Goal: Task Accomplishment & Management: Use online tool/utility

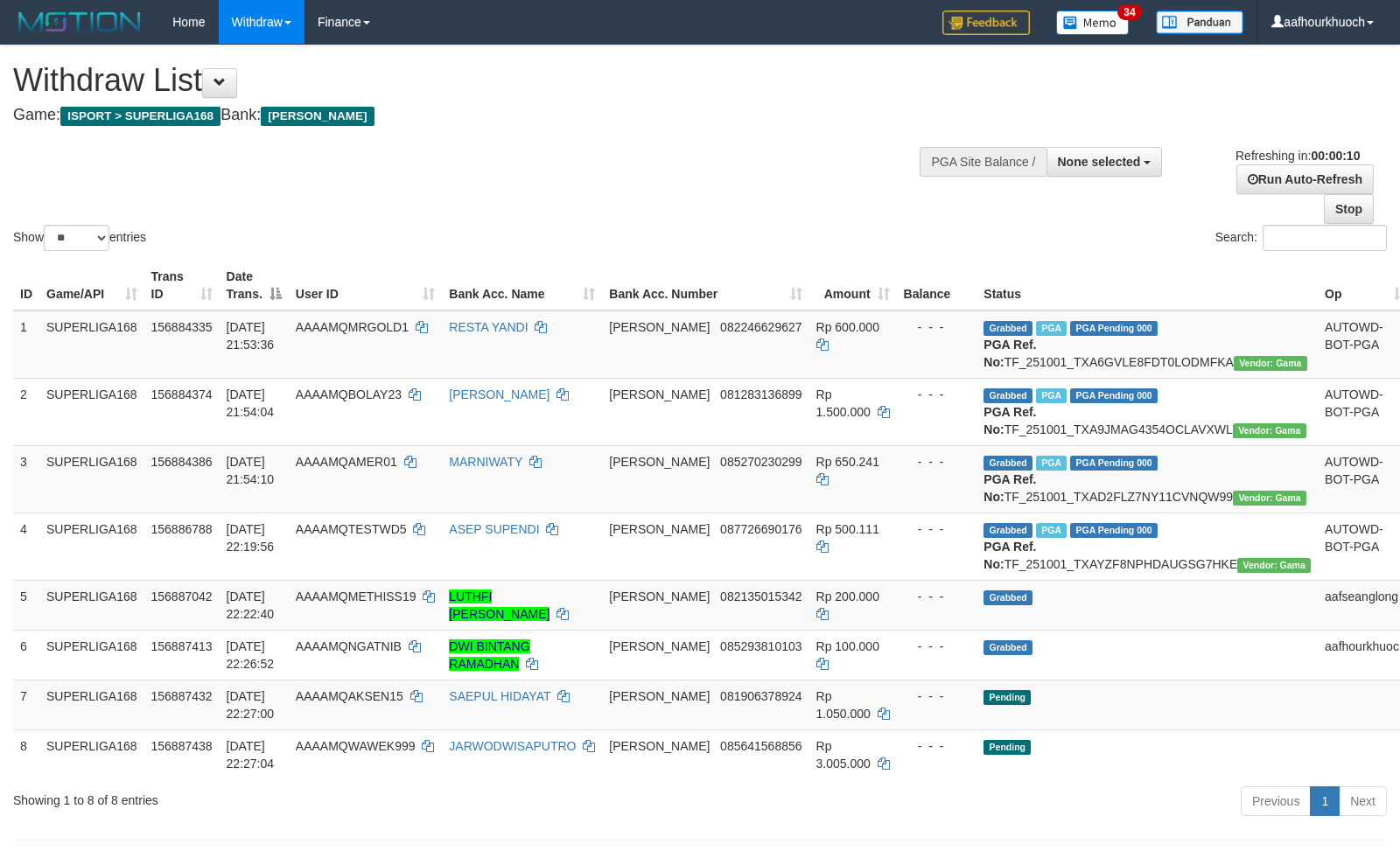
select select
select select "**"
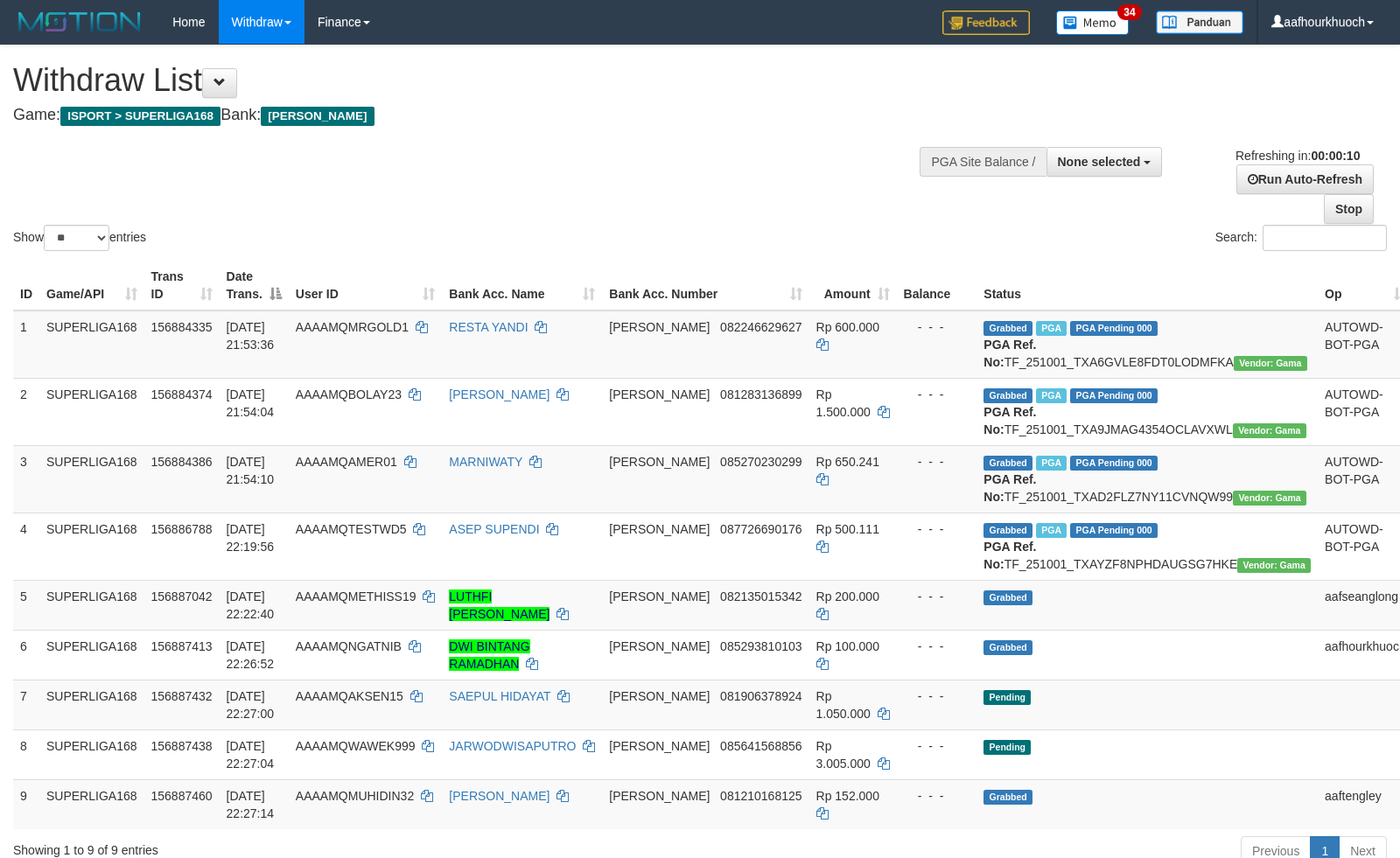
select select
select select "**"
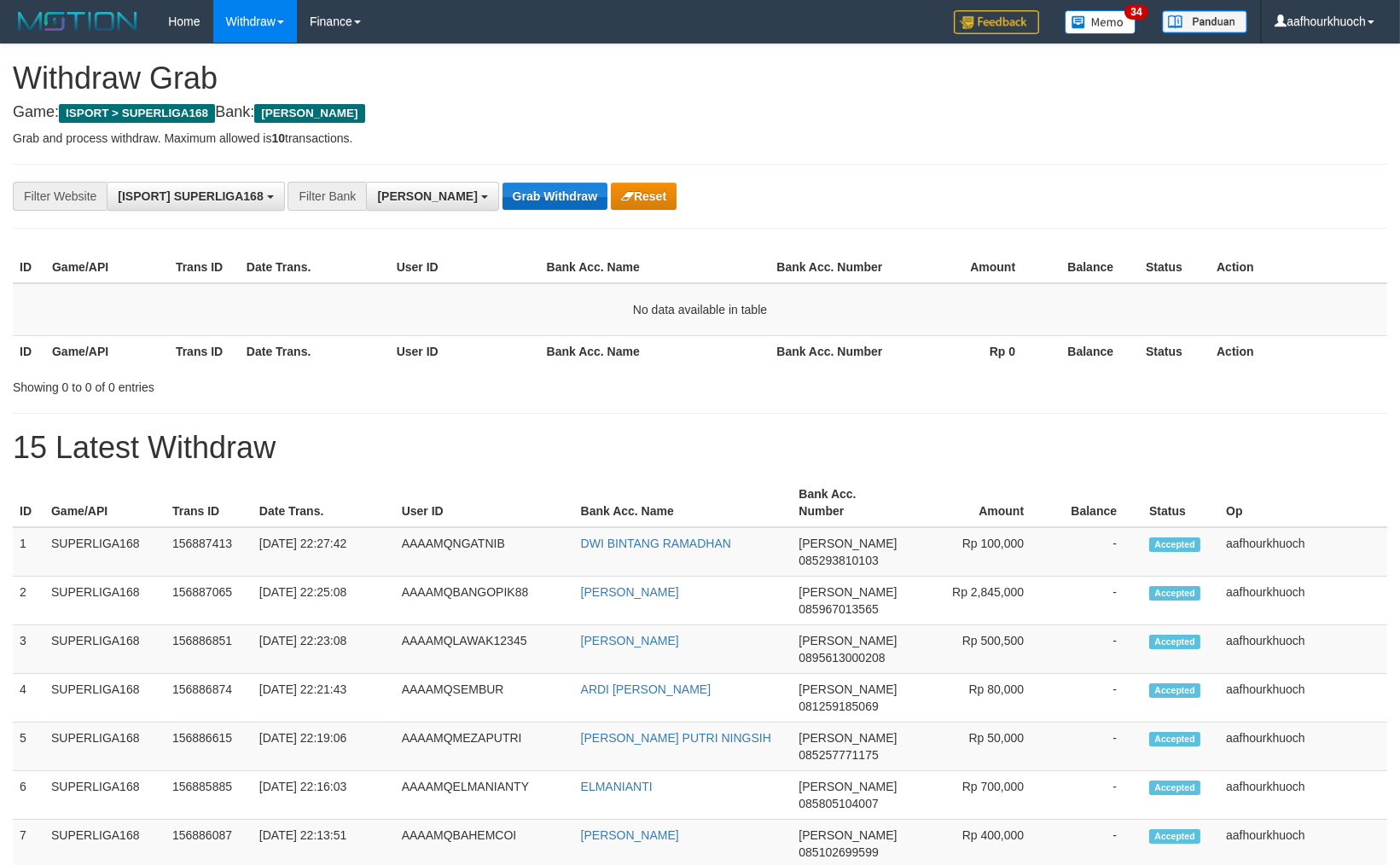
click at [503, 184] on button "Grab Withdraw" at bounding box center [555, 196] width 105 height 27
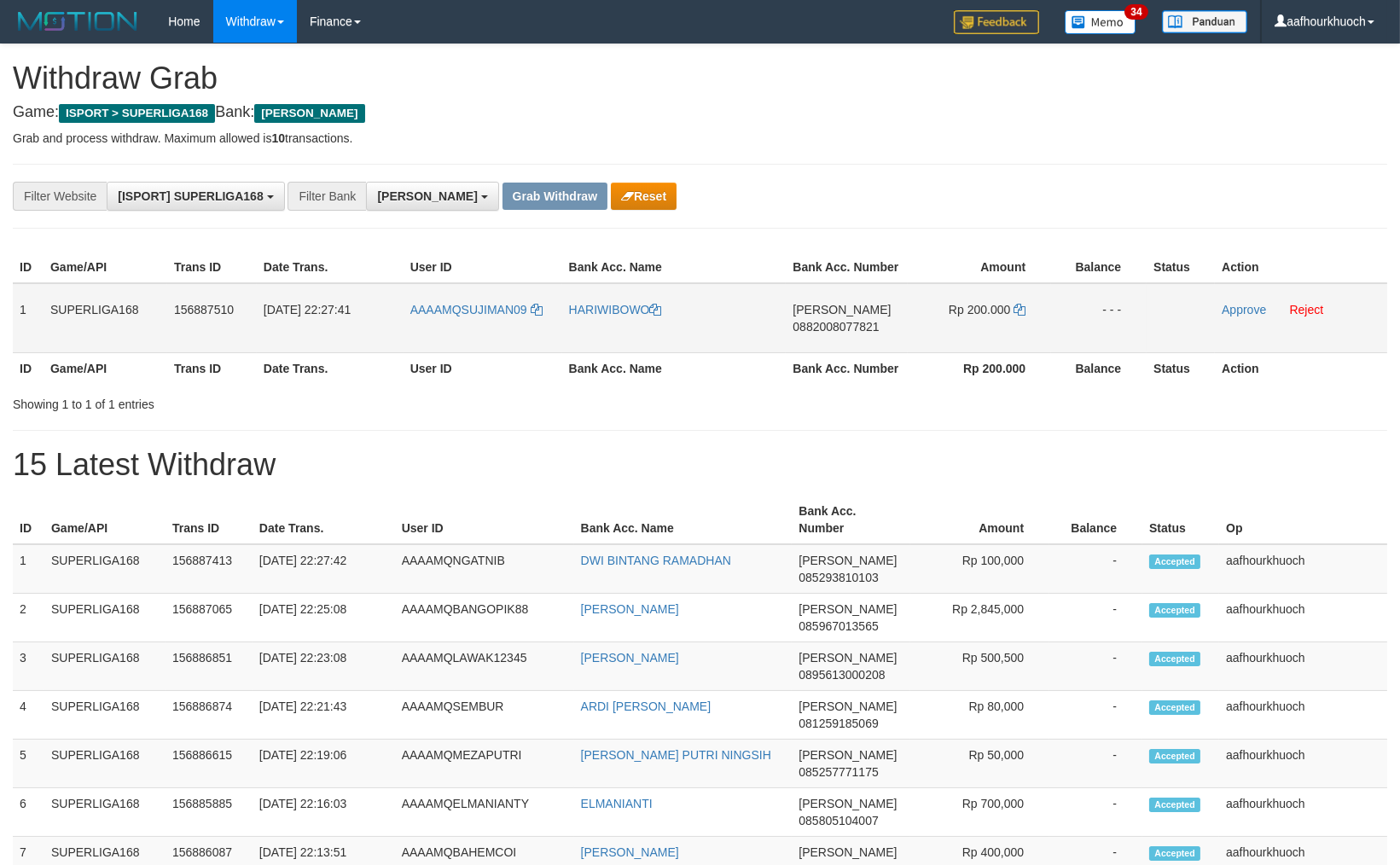
click at [19, 316] on td "1" at bounding box center [28, 318] width 31 height 70
click at [17, 311] on td "1" at bounding box center [28, 318] width 31 height 70
click at [38, 354] on th "ID" at bounding box center [28, 368] width 31 height 32
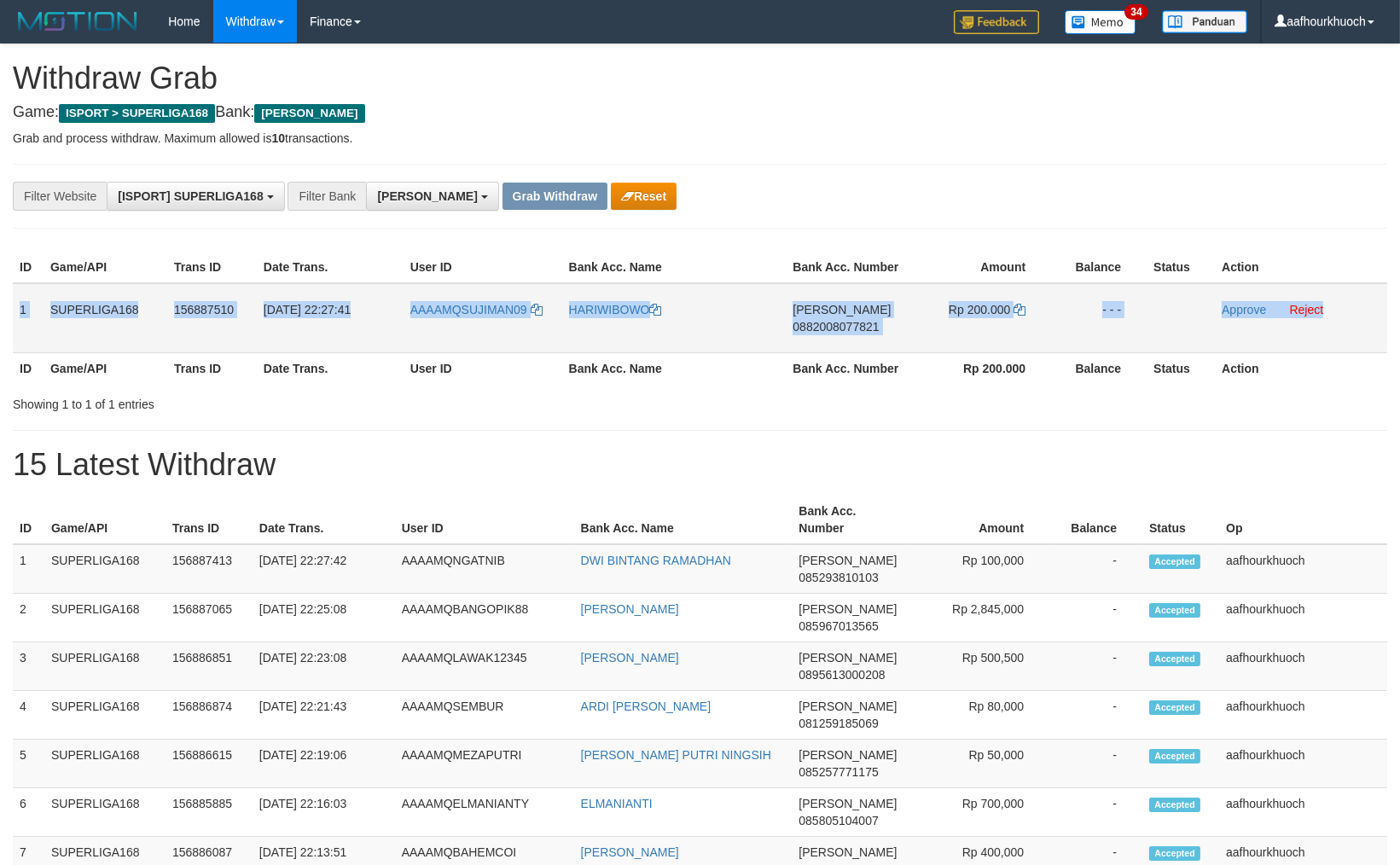
drag, startPoint x: 17, startPoint y: 309, endPoint x: 1326, endPoint y: 335, distance: 1309.3
click at [1326, 335] on tr "1 SUPERLIGA168 156887510 01/10/2025 22:27:41 AAAAMQSUJIMAN09 HARIWIBOWO DANA 08…" at bounding box center [700, 318] width 1374 height 70
copy tr "1 SUPERLIGA168 156887510 01/10/2025 22:27:41 AAAAMQSUJIMAN09 HARIWIBOWO DANA 08…"
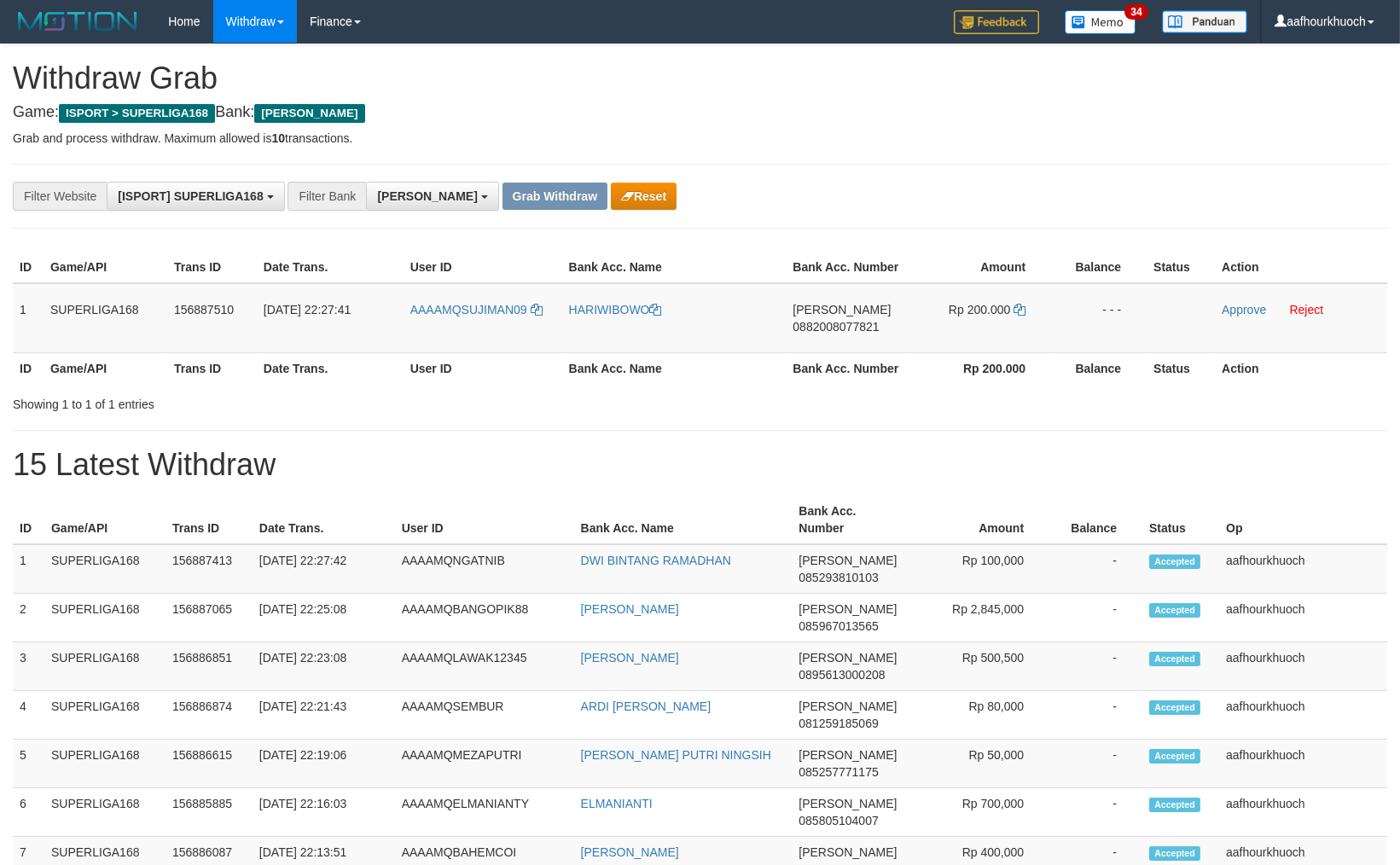
click at [1112, 165] on div "**********" at bounding box center [700, 195] width 1374 height 65
drag, startPoint x: 534, startPoint y: 343, endPoint x: 462, endPoint y: 333, distance: 72.7
click at [462, 333] on td "AAAAMQSUJIMAN09" at bounding box center [483, 318] width 159 height 70
copy link "SUJIMAN09"
drag, startPoint x: 807, startPoint y: 336, endPoint x: 819, endPoint y: 338, distance: 12.2
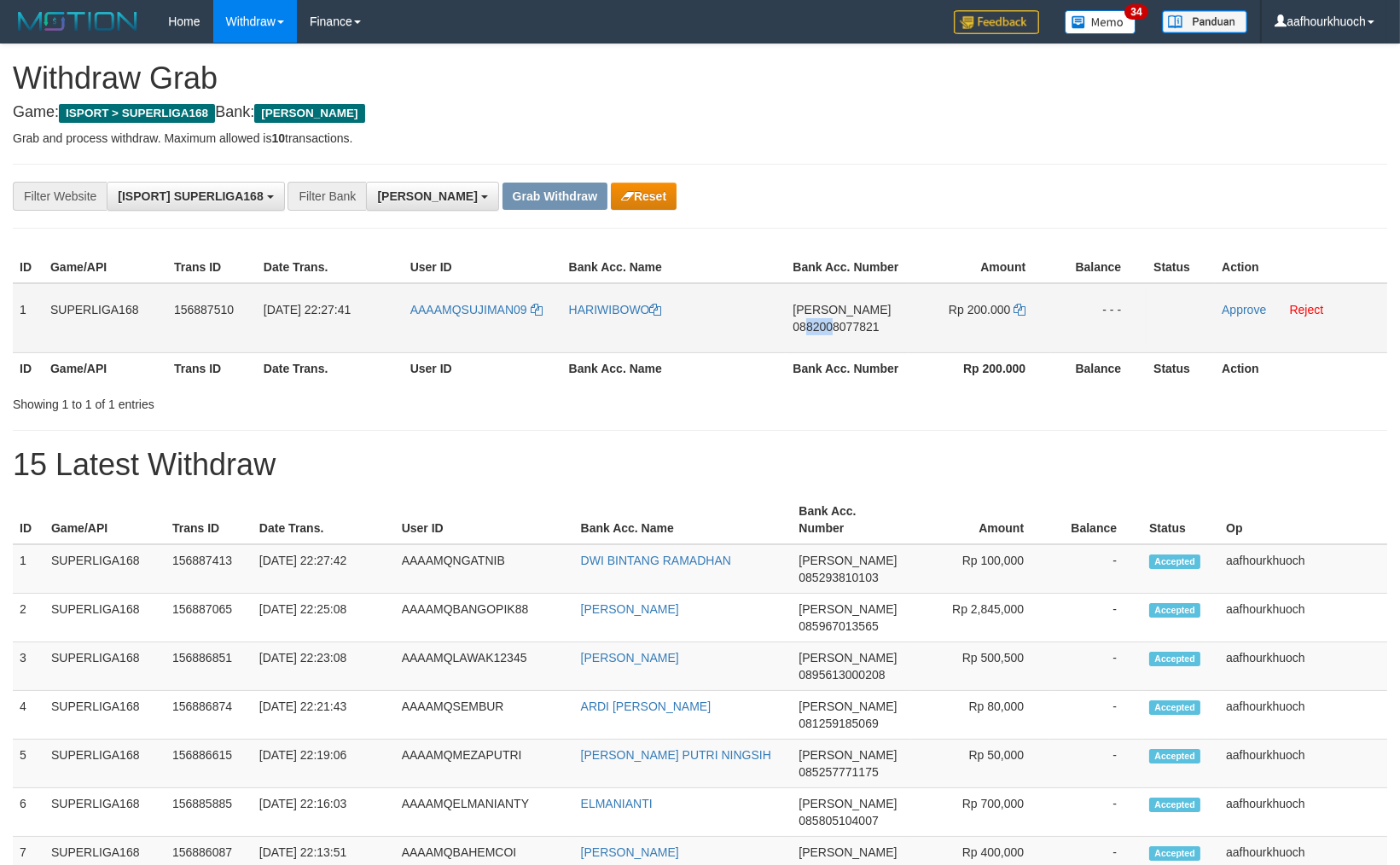
click at [830, 338] on td "DANA 0882008077821" at bounding box center [847, 318] width 122 height 70
drag, startPoint x: 815, startPoint y: 332, endPoint x: 885, endPoint y: 334, distance: 70.0
click at [874, 336] on tr "1 SUPERLIGA168 156887510 01/10/2025 22:27:41 AAAAMQSUJIMAN09 HARIWIBOWO DANA 08…" at bounding box center [700, 318] width 1374 height 70
copy tr "DANA 088200807782"
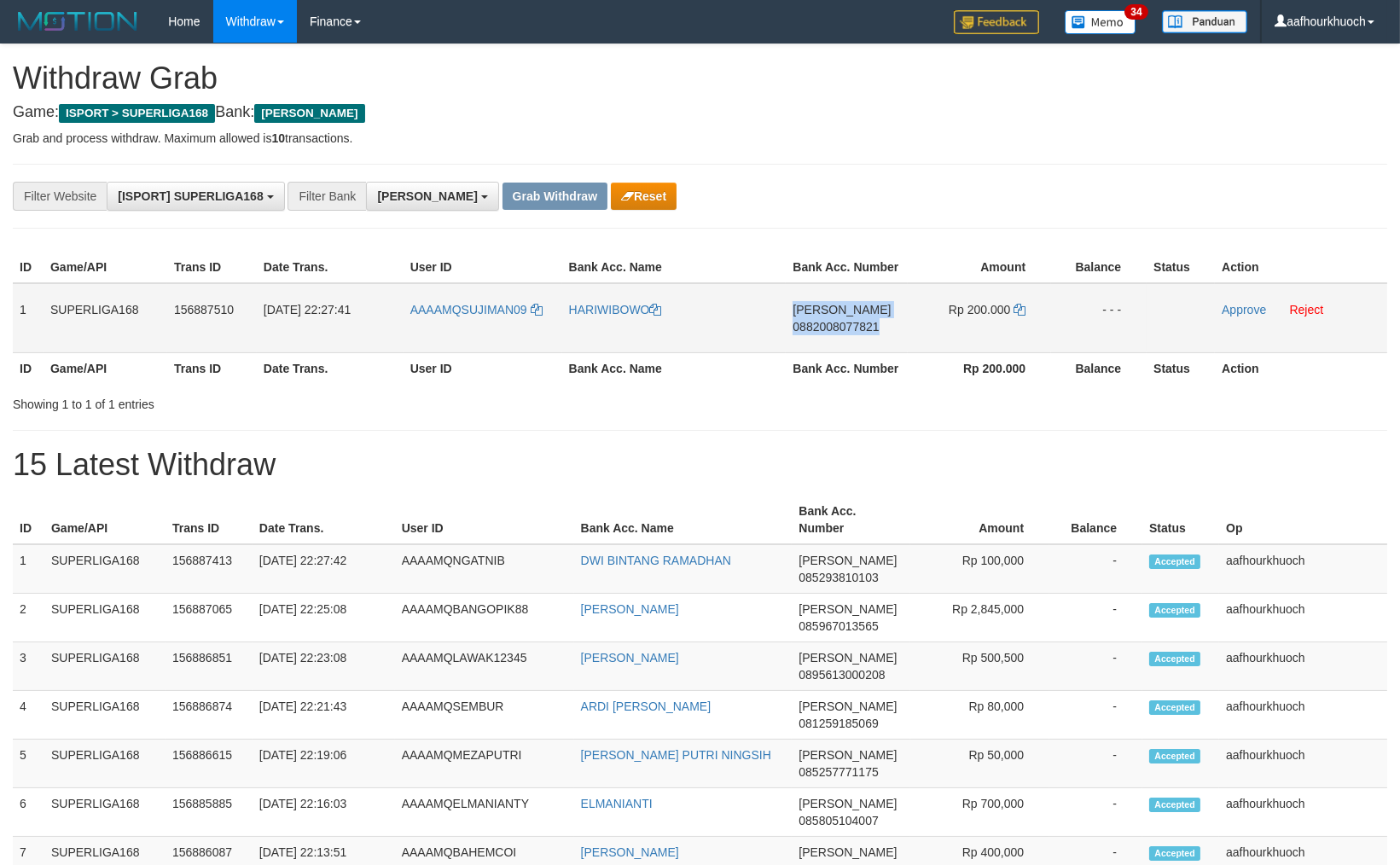
drag, startPoint x: 889, startPoint y: 352, endPoint x: 897, endPoint y: 343, distance: 12.0
click at [897, 343] on tr "1 SUPERLIGA168 156887510 01/10/2025 22:27:41 AAAAMQSUJIMAN09 HARIWIBOWO DANA 08…" at bounding box center [700, 318] width 1374 height 70
copy tr "DANA 0882008077821"
drag, startPoint x: 1164, startPoint y: 174, endPoint x: 1098, endPoint y: 261, distance: 109.2
click at [1161, 175] on div "**********" at bounding box center [700, 195] width 1374 height 65
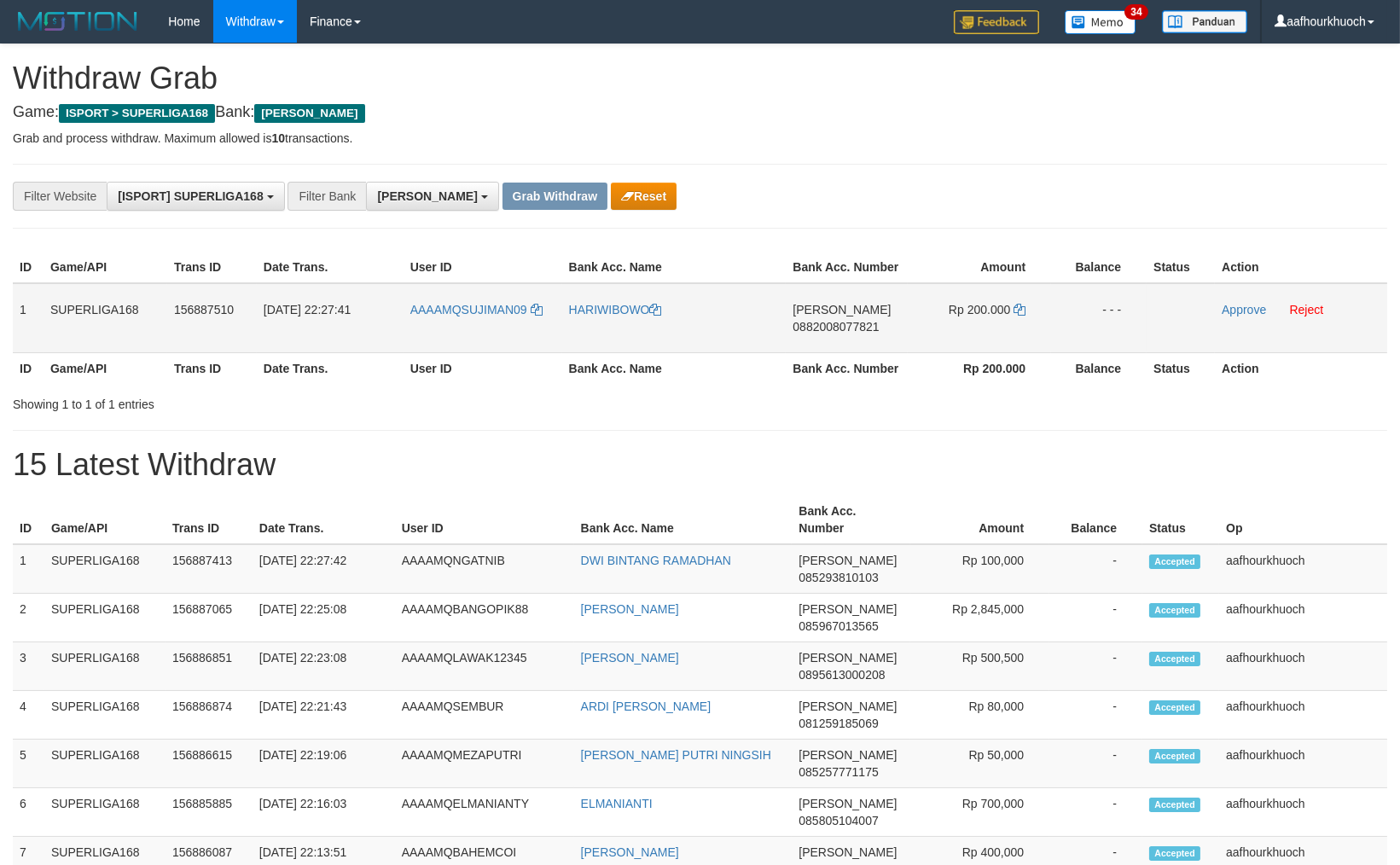
click at [1010, 305] on span "Rp 200.000" at bounding box center [979, 309] width 61 height 14
click at [1022, 310] on icon at bounding box center [1019, 309] width 12 height 12
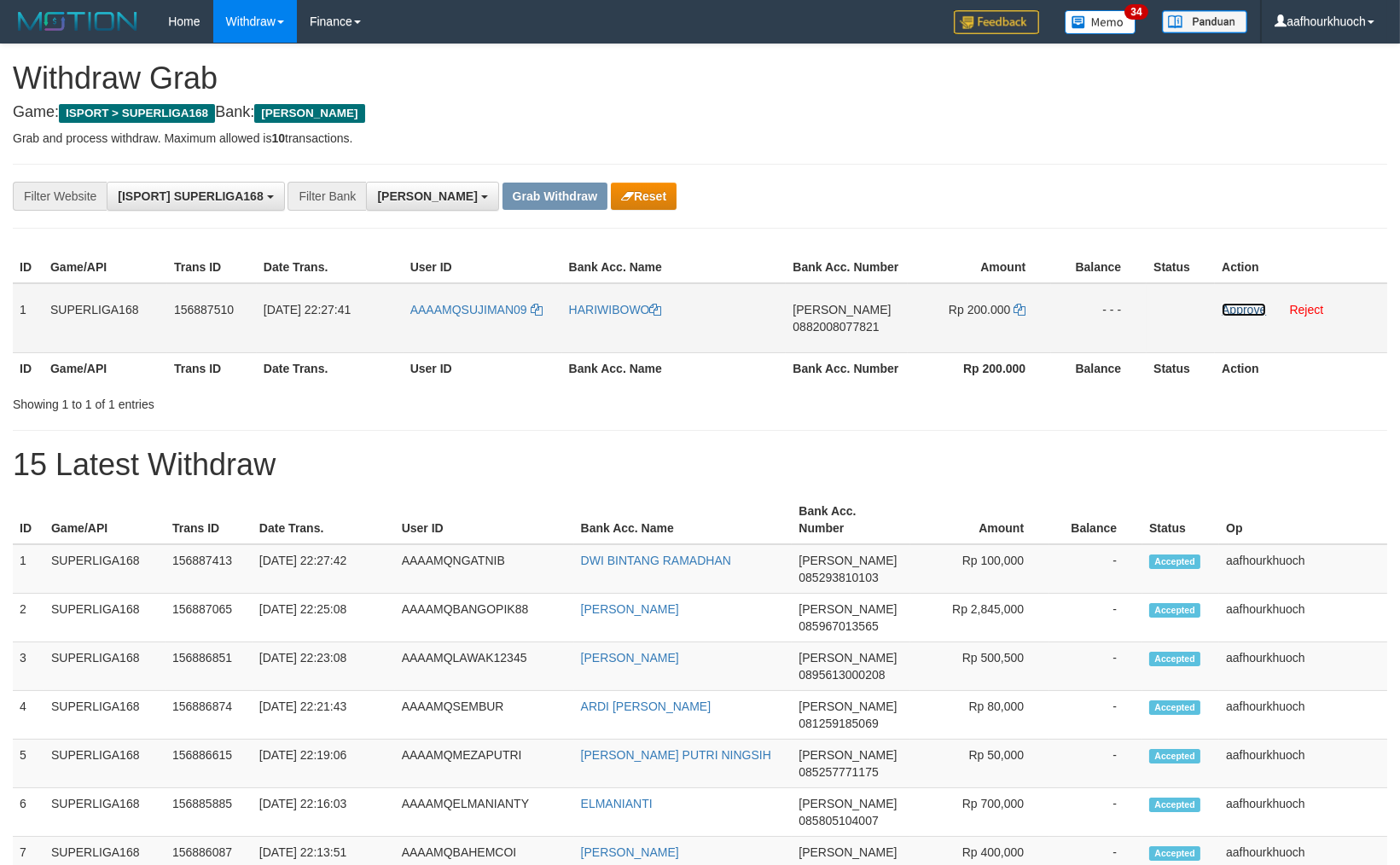
click at [1224, 310] on link "Approve" at bounding box center [1244, 309] width 45 height 14
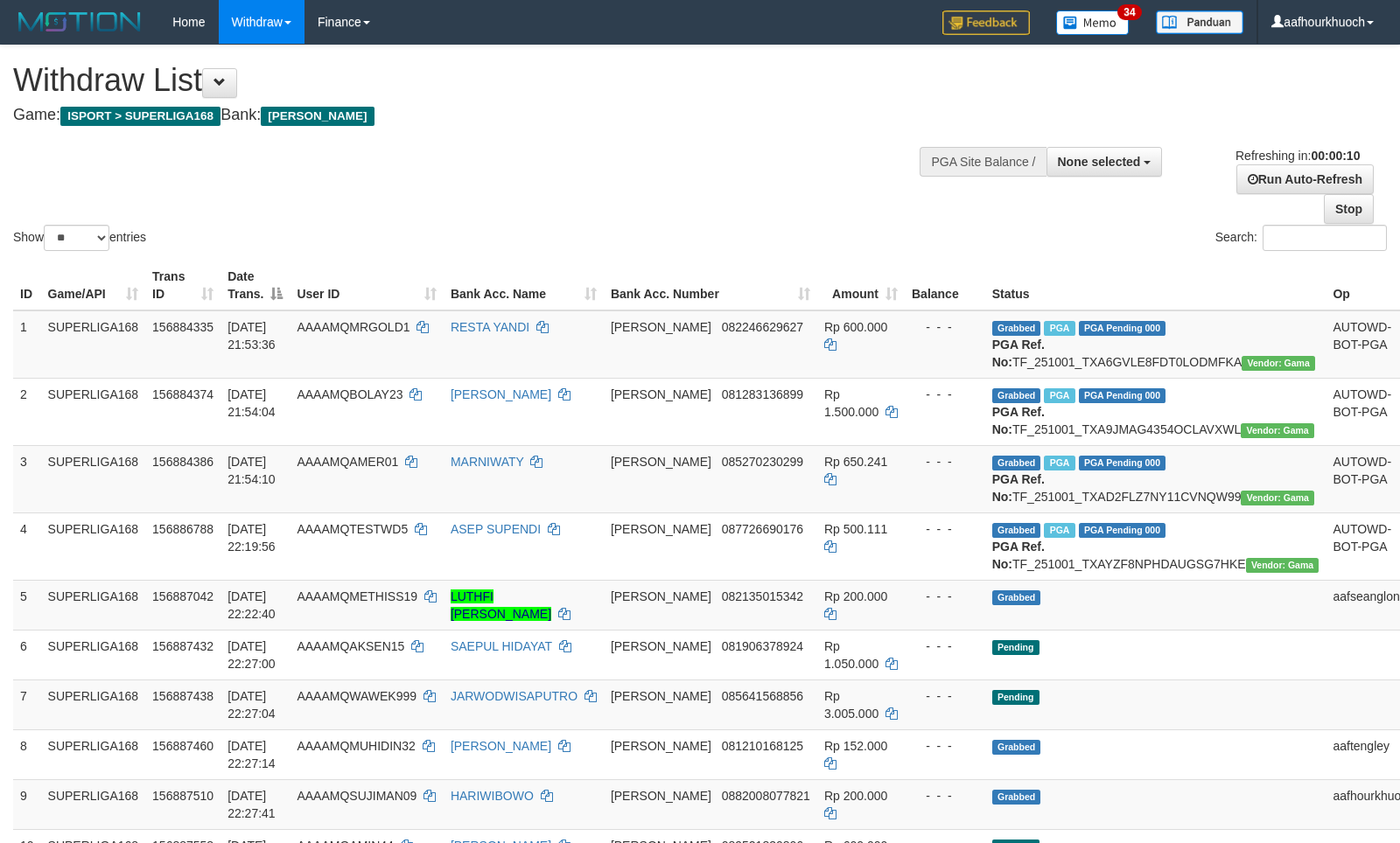
select select
select select "**"
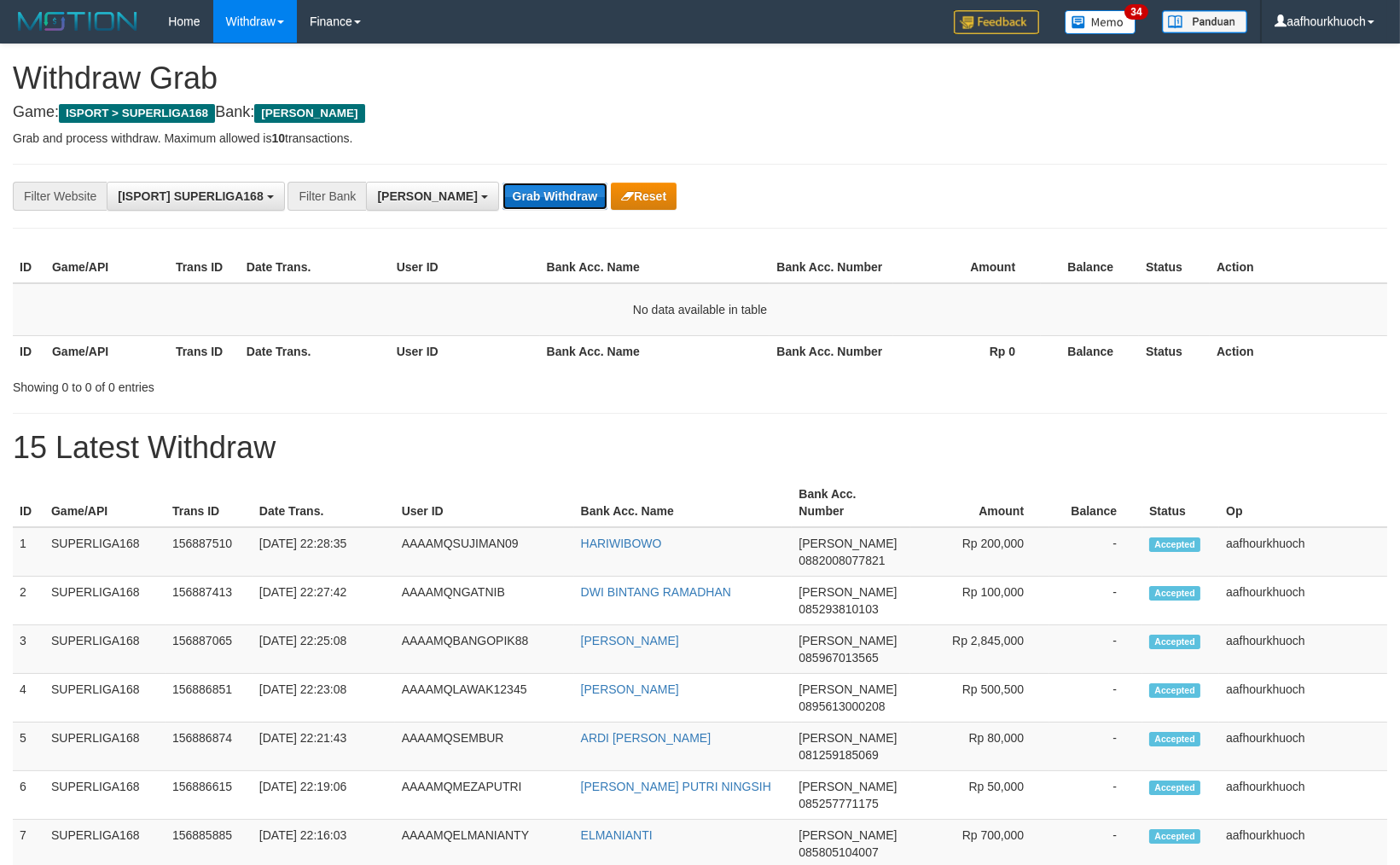
click at [503, 191] on button "Grab Withdraw" at bounding box center [555, 196] width 105 height 27
click at [505, 192] on button "Grab Withdraw" at bounding box center [555, 196] width 105 height 27
click at [504, 192] on button "Grab Withdraw" at bounding box center [555, 196] width 105 height 27
drag, startPoint x: 500, startPoint y: 192, endPoint x: 484, endPoint y: 188, distance: 16.5
click at [503, 188] on button "Grab Withdraw" at bounding box center [555, 196] width 105 height 27
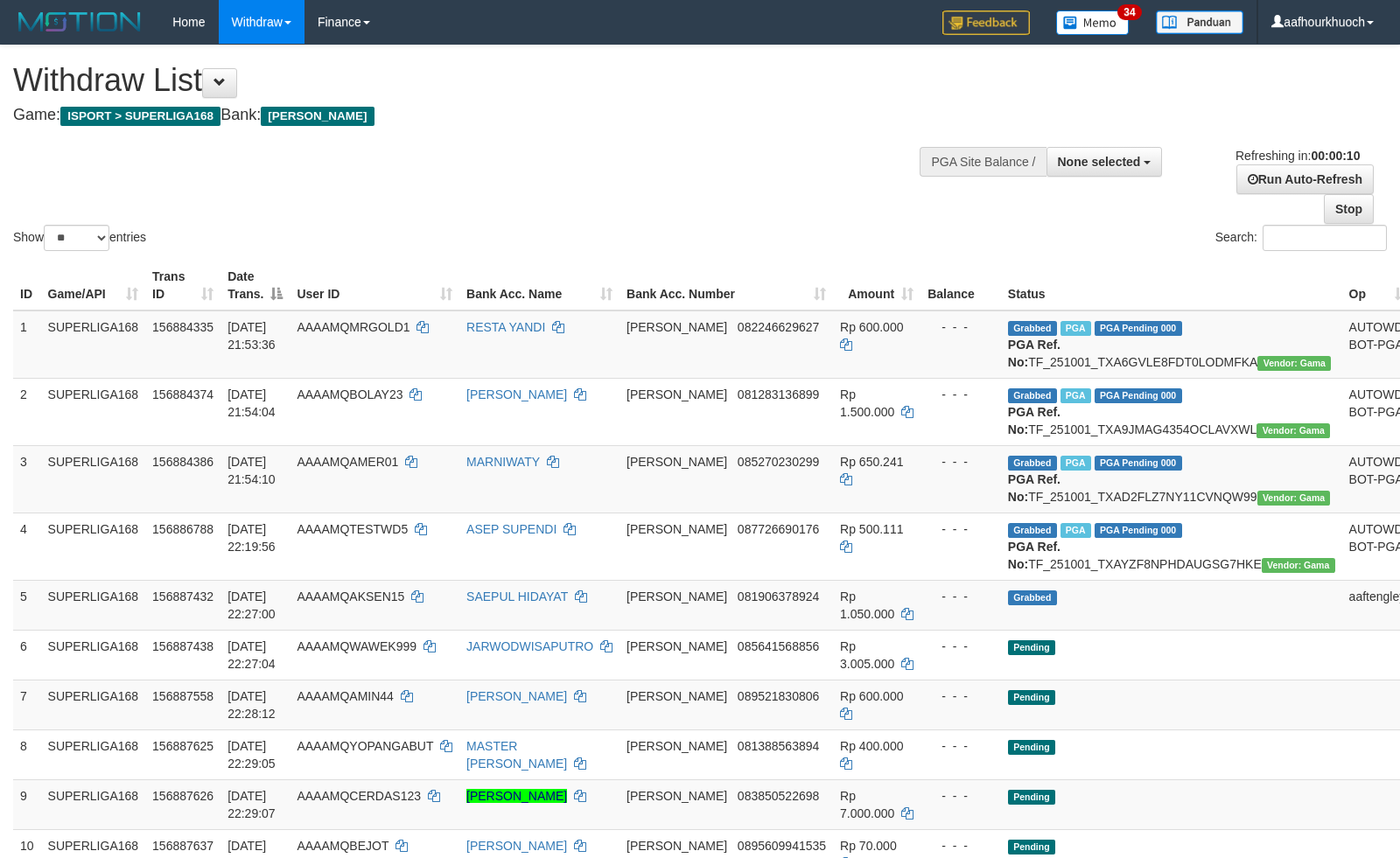
select select
select select "**"
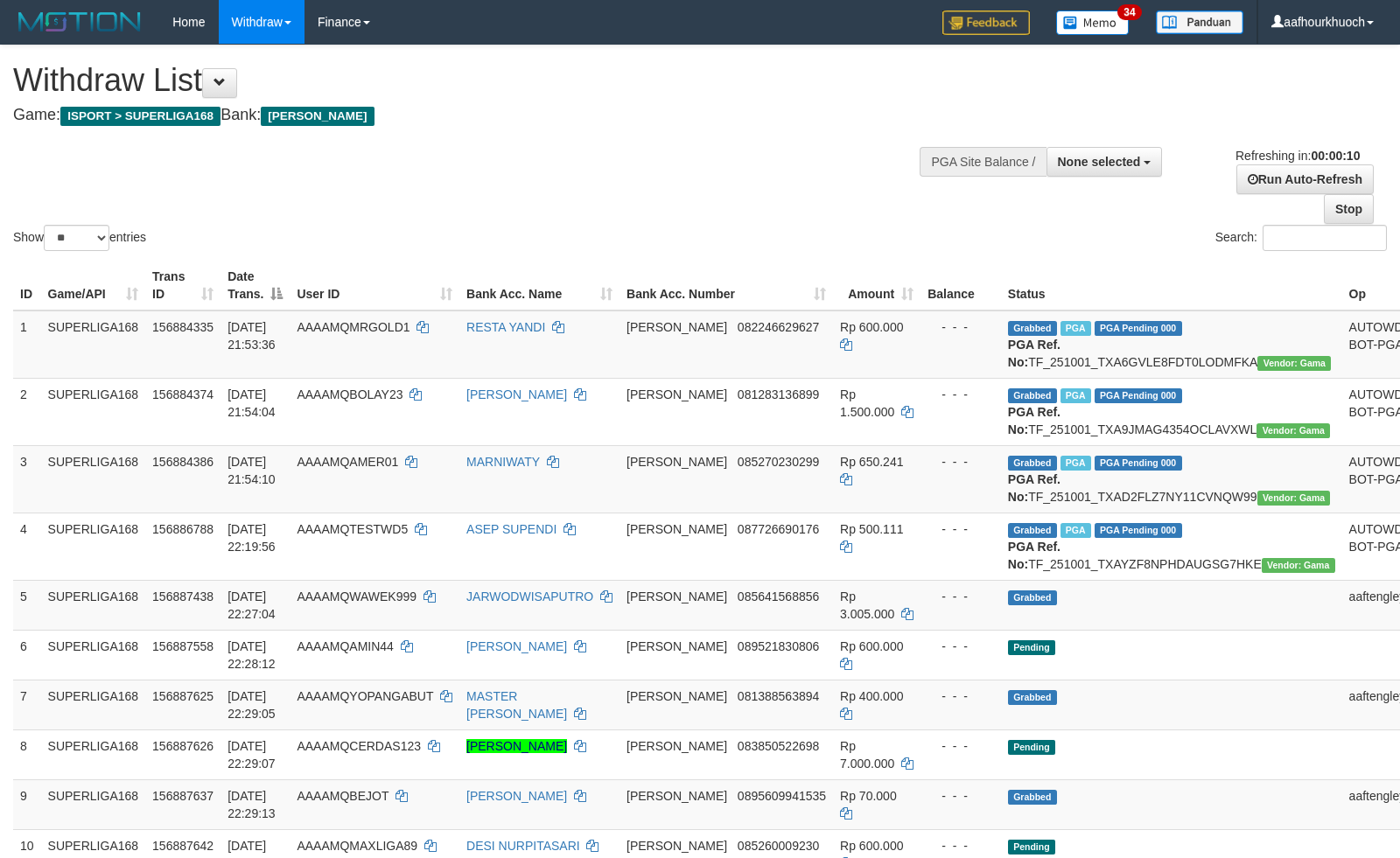
select select
select select "**"
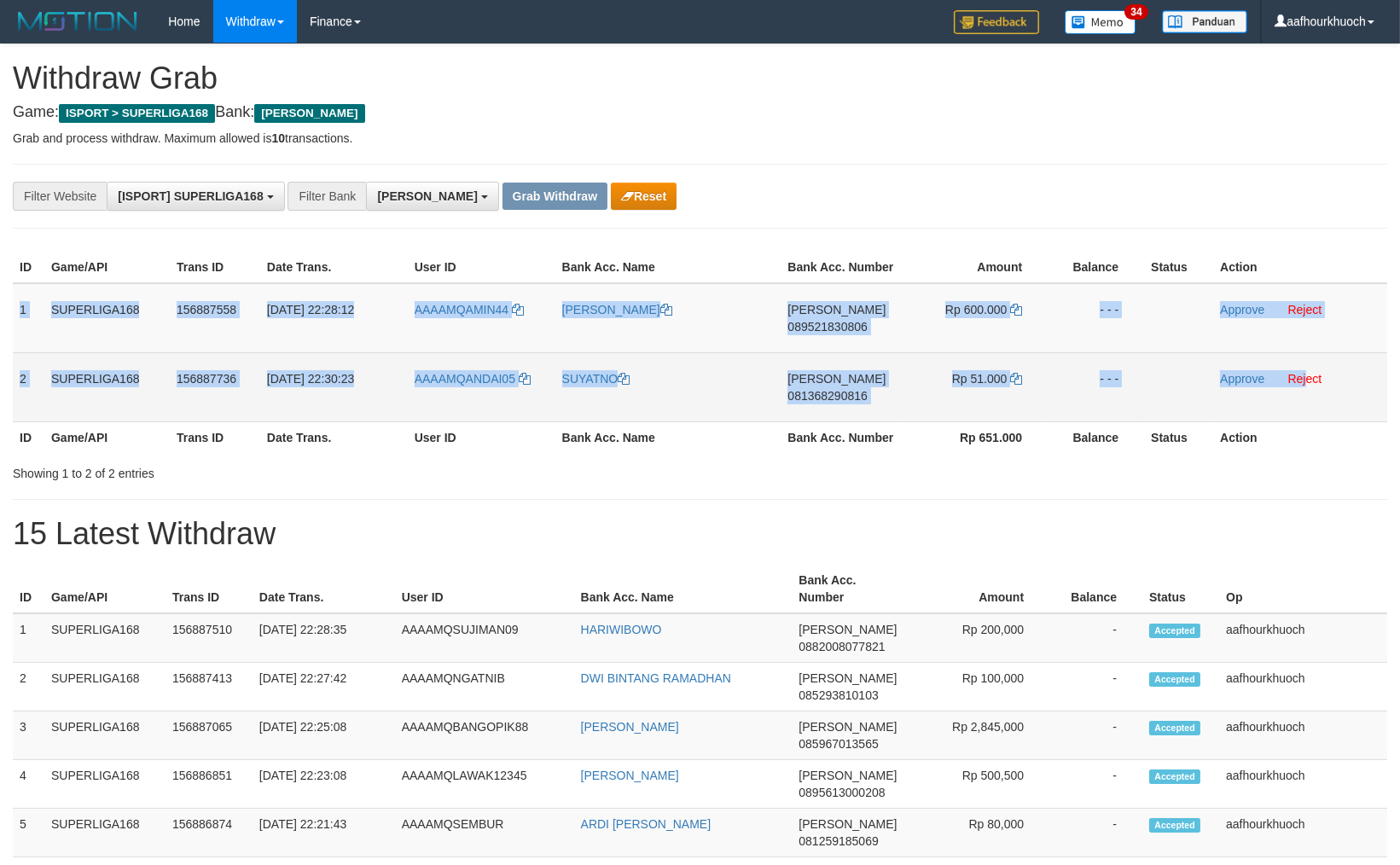
drag, startPoint x: 15, startPoint y: 309, endPoint x: 1307, endPoint y: 401, distance: 1295.3
click at [1307, 401] on tbody "1 SUPERLIGA168 156887558 [DATE] 22:28:12 AAAAMQAMIN44 [PERSON_NAME] 08952183080…" at bounding box center [700, 353] width 1374 height 139
copy tbody "1 SUPERLIGA168 156887558 [DATE] 22:28:12 AAAAMQAMIN44 [PERSON_NAME] 08952183080…"
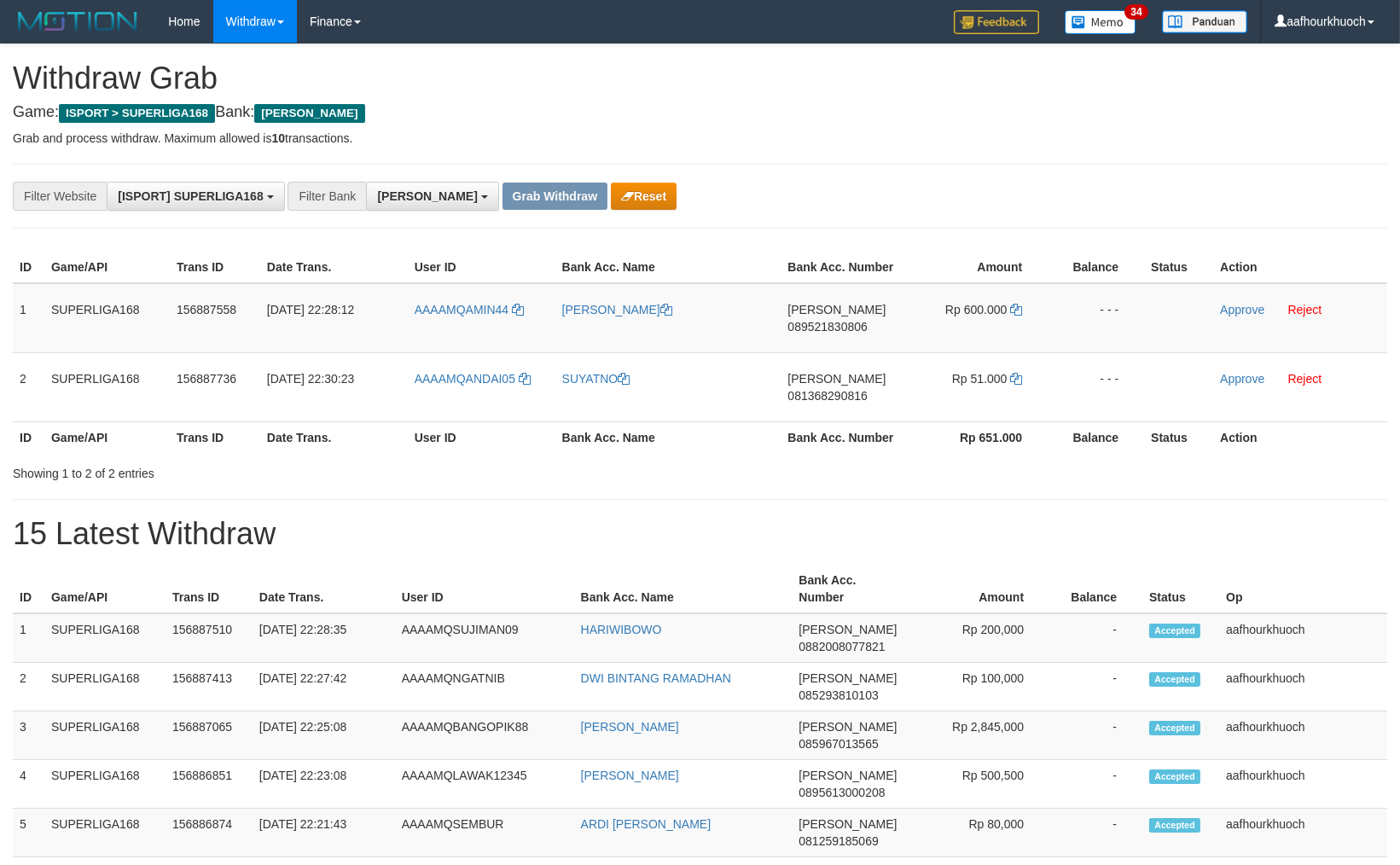
drag, startPoint x: 970, startPoint y: 164, endPoint x: 918, endPoint y: 185, distance: 56.1
click at [948, 174] on div "**********" at bounding box center [700, 195] width 1374 height 65
drag, startPoint x: 447, startPoint y: 337, endPoint x: 462, endPoint y: 328, distance: 17.5
click at [462, 328] on td "AAAAMQAMIN44" at bounding box center [482, 318] width 148 height 70
copy span "AMIN4"
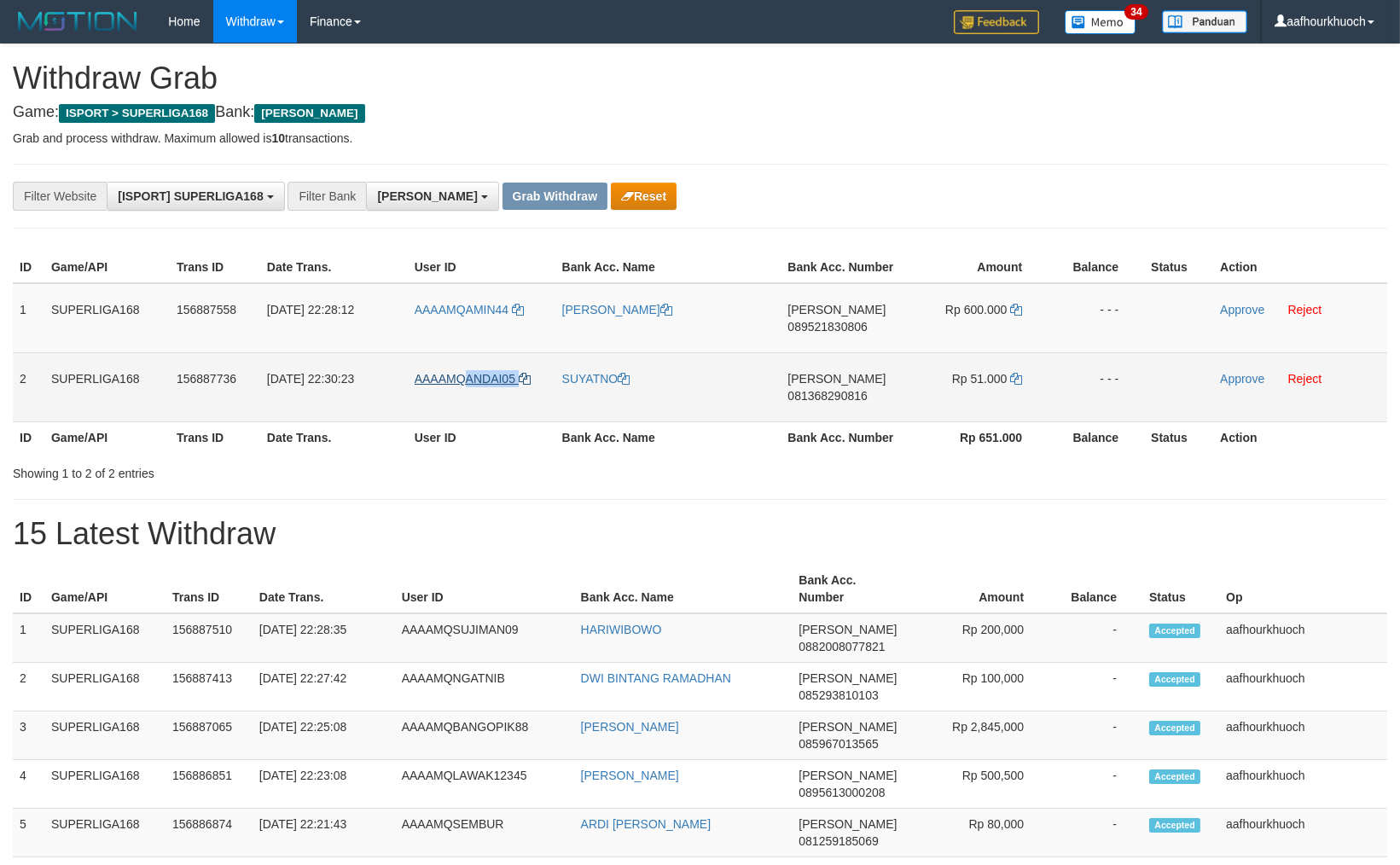
drag, startPoint x: 517, startPoint y: 396, endPoint x: 462, endPoint y: 374, distance: 59.2
click at [462, 374] on td "AAAAMQANDAI05" at bounding box center [482, 387] width 148 height 69
copy link "ANDAI05"
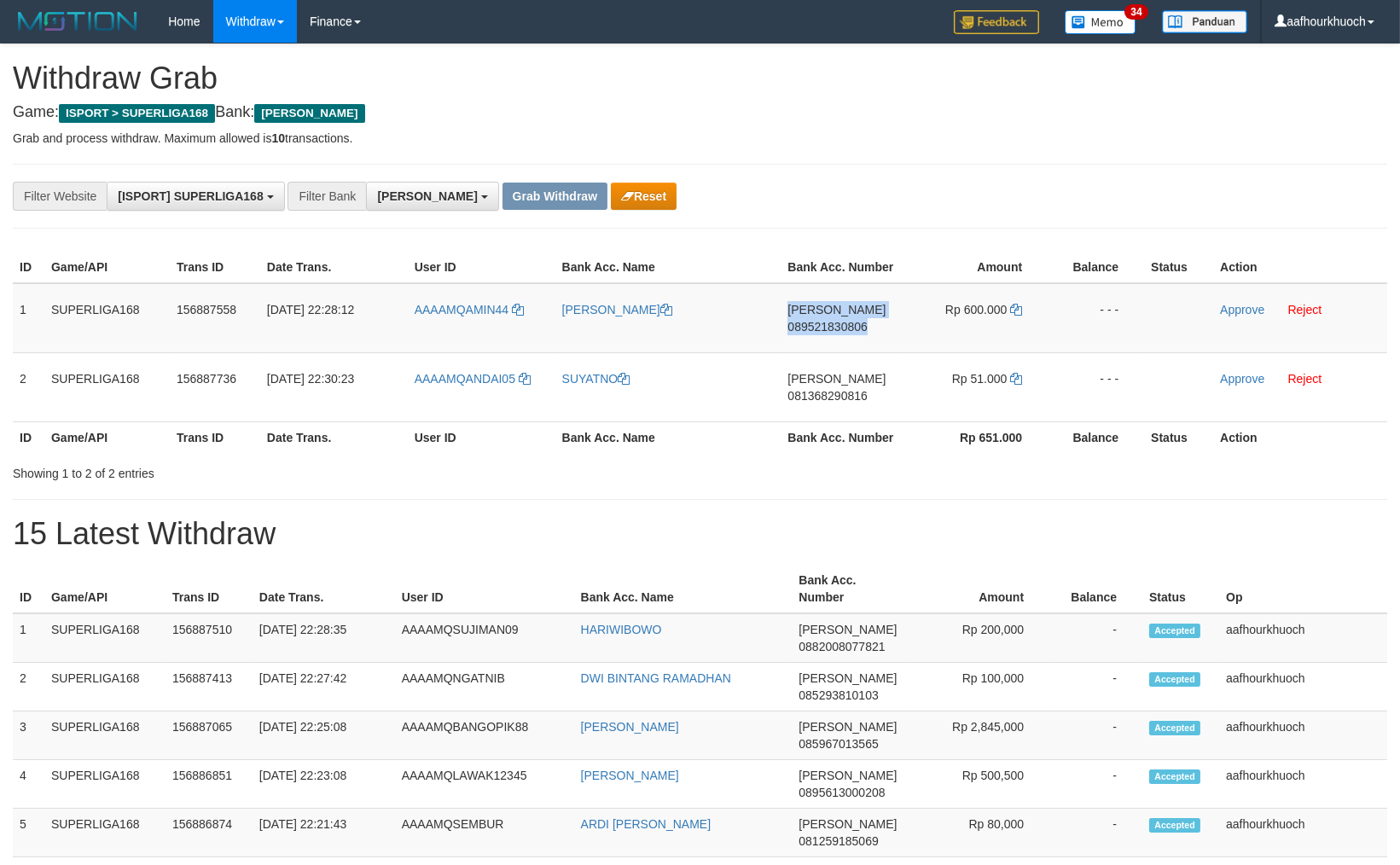
drag, startPoint x: 701, startPoint y: 312, endPoint x: 1022, endPoint y: 270, distance: 323.7
click at [885, 332] on tr "1 SUPERLIGA168 156887558 01/10/2025 22:28:12 AAAAMQAMIN44 MUHAMMAD AMIN DANA 08…" at bounding box center [700, 318] width 1374 height 70
copy tr "DANA 089521830806"
drag, startPoint x: 1183, startPoint y: 191, endPoint x: 1138, endPoint y: 193, distance: 45.0
click at [1161, 191] on div "**********" at bounding box center [700, 196] width 1400 height 29
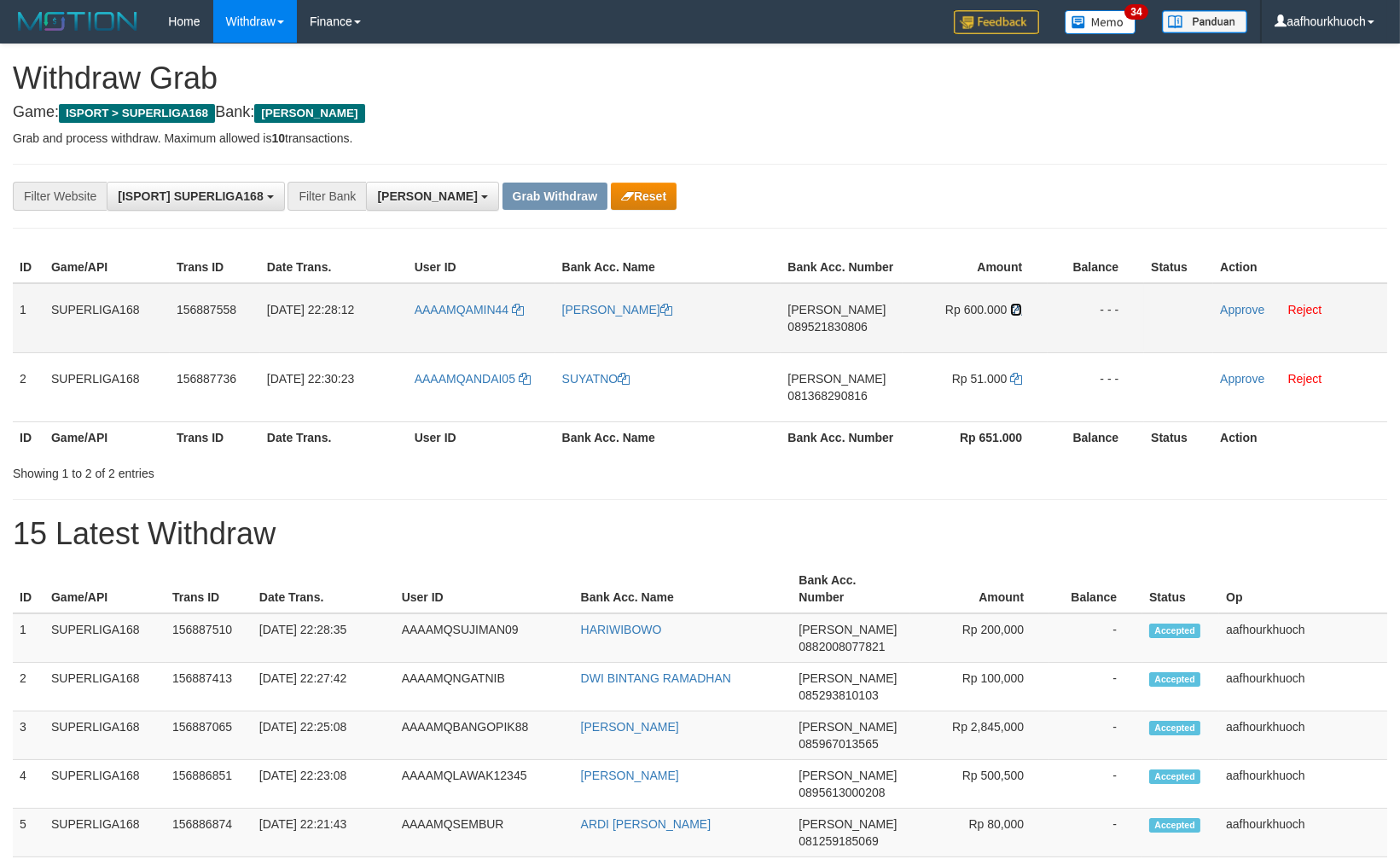
click at [1021, 313] on icon at bounding box center [1015, 309] width 12 height 12
click at [1020, 311] on icon at bounding box center [1015, 309] width 12 height 12
click at [1019, 308] on icon at bounding box center [1015, 309] width 12 height 12
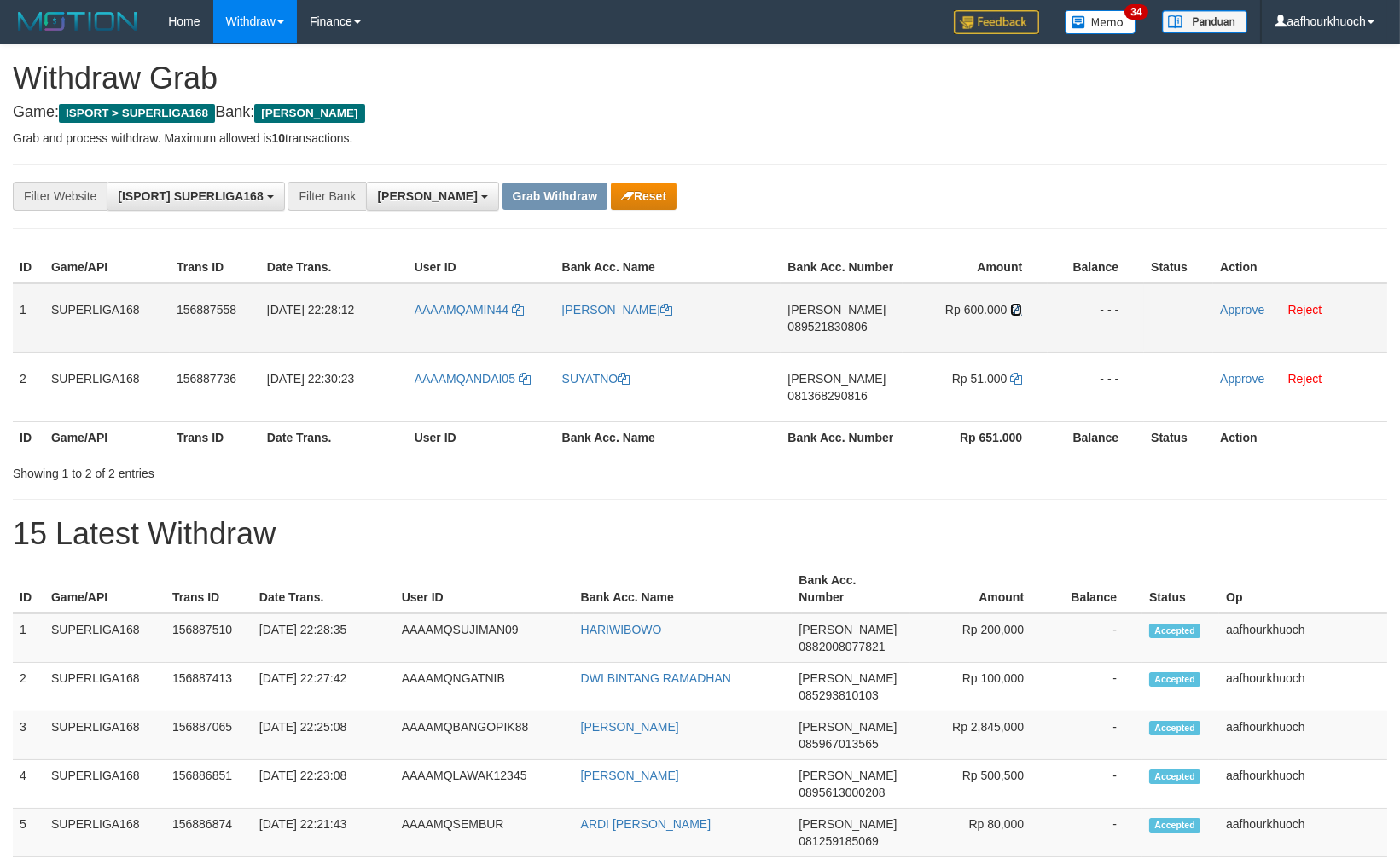
click at [1019, 308] on icon at bounding box center [1015, 309] width 12 height 12
click at [1230, 311] on link "Approve" at bounding box center [1242, 309] width 45 height 14
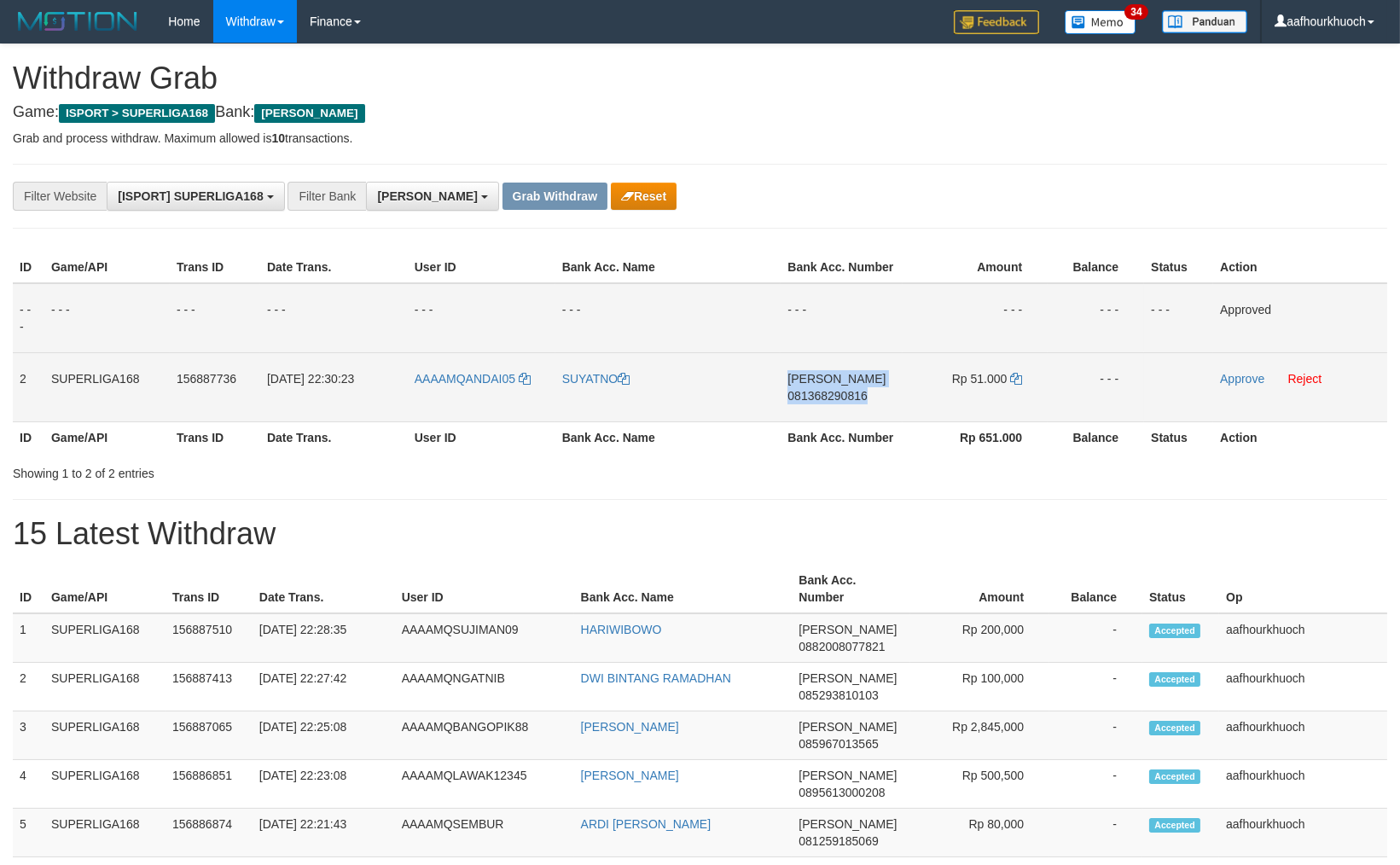
drag, startPoint x: 781, startPoint y: 387, endPoint x: 883, endPoint y: 410, distance: 104.6
click at [883, 410] on tr "2 SUPERLIGA168 156887736 01/10/2025 22:30:23 AAAAMQANDAI05 SUYATNO DANA 0813682…" at bounding box center [700, 387] width 1374 height 69
copy tr "DANA 081368290816"
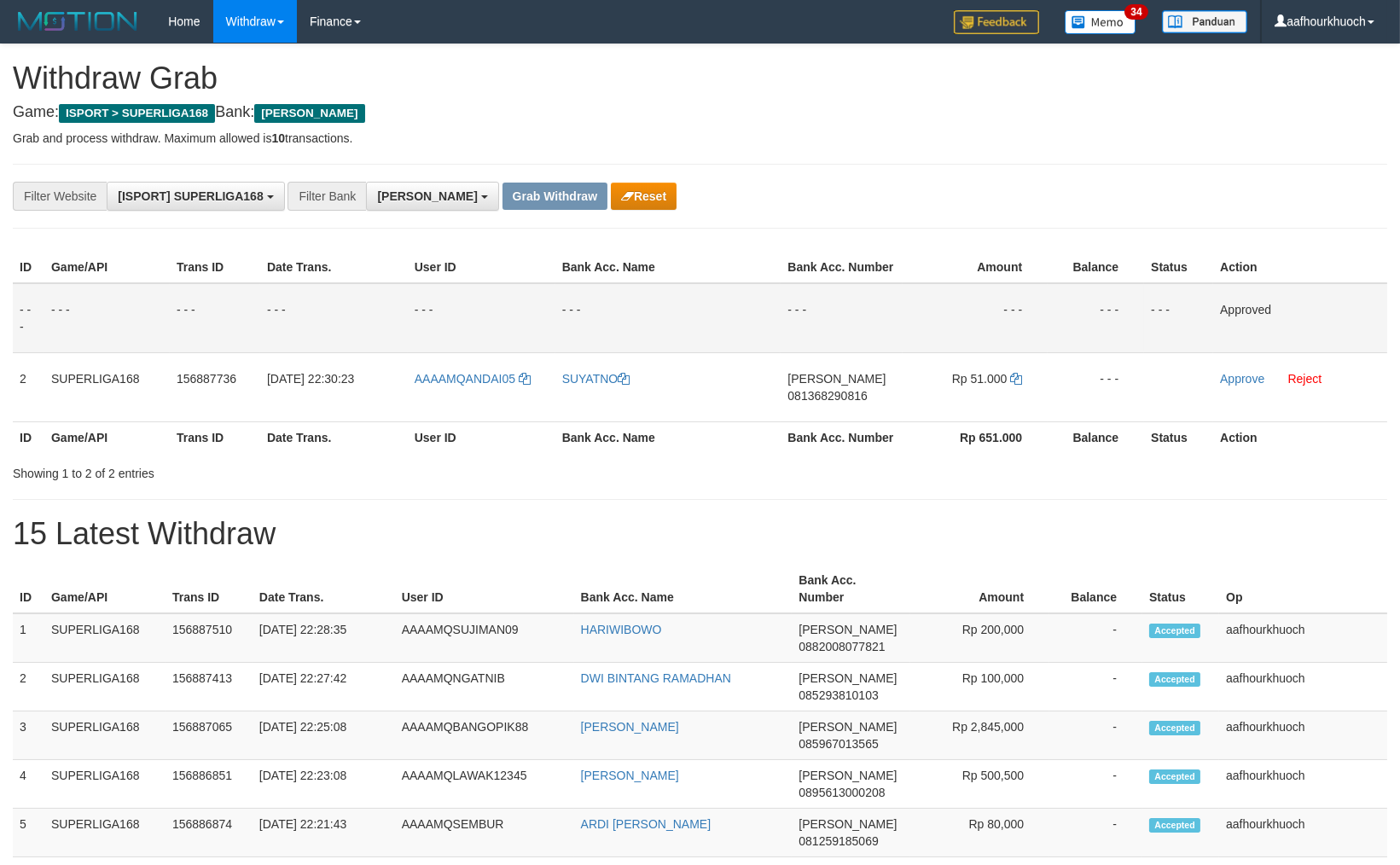
click at [1158, 182] on div "**********" at bounding box center [583, 196] width 1167 height 29
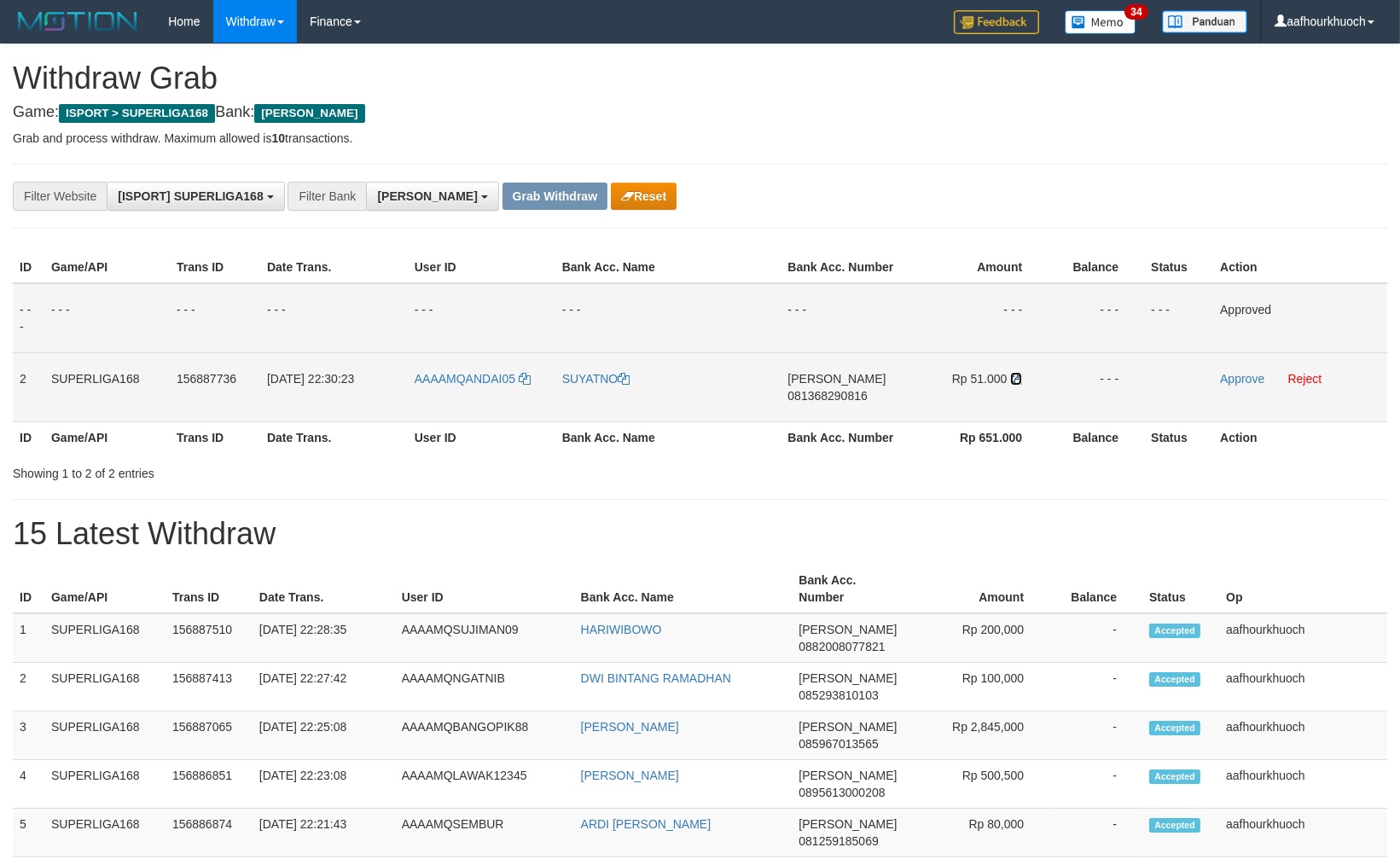
click at [1018, 377] on icon at bounding box center [1015, 378] width 12 height 12
click at [1222, 378] on link "Approve" at bounding box center [1242, 378] width 45 height 14
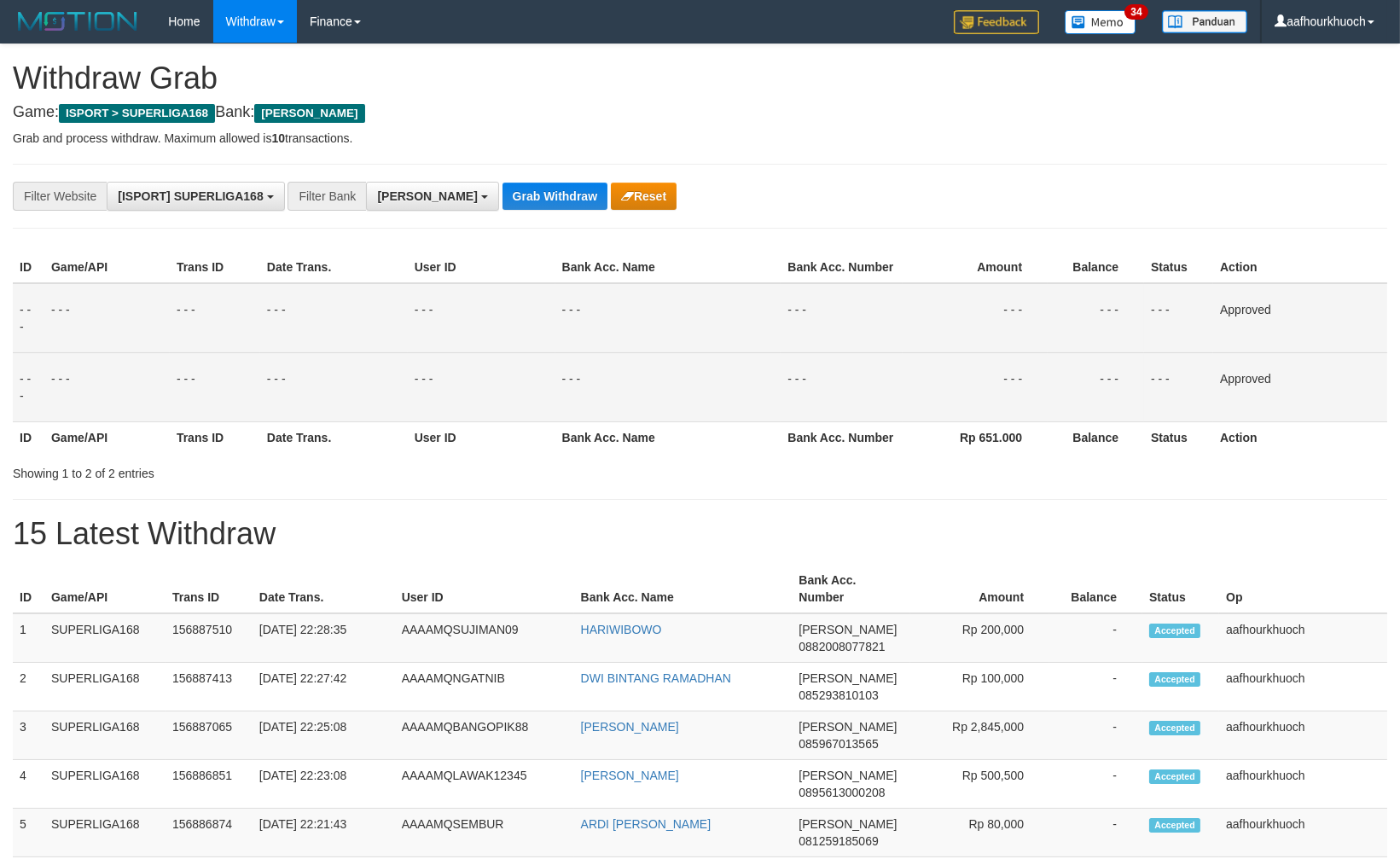
drag, startPoint x: 856, startPoint y: 122, endPoint x: 843, endPoint y: 115, distance: 14.8
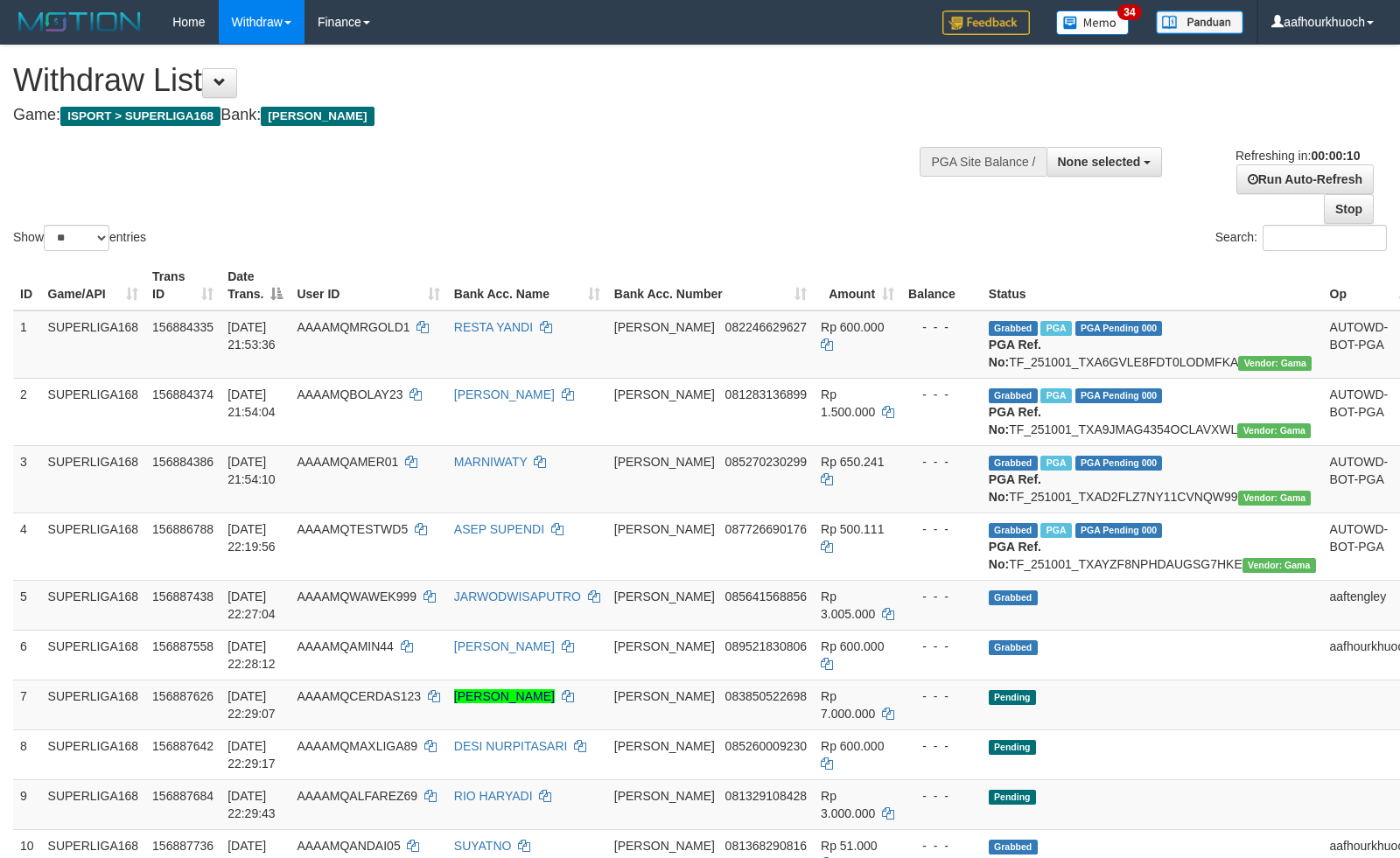
select select
select select "**"
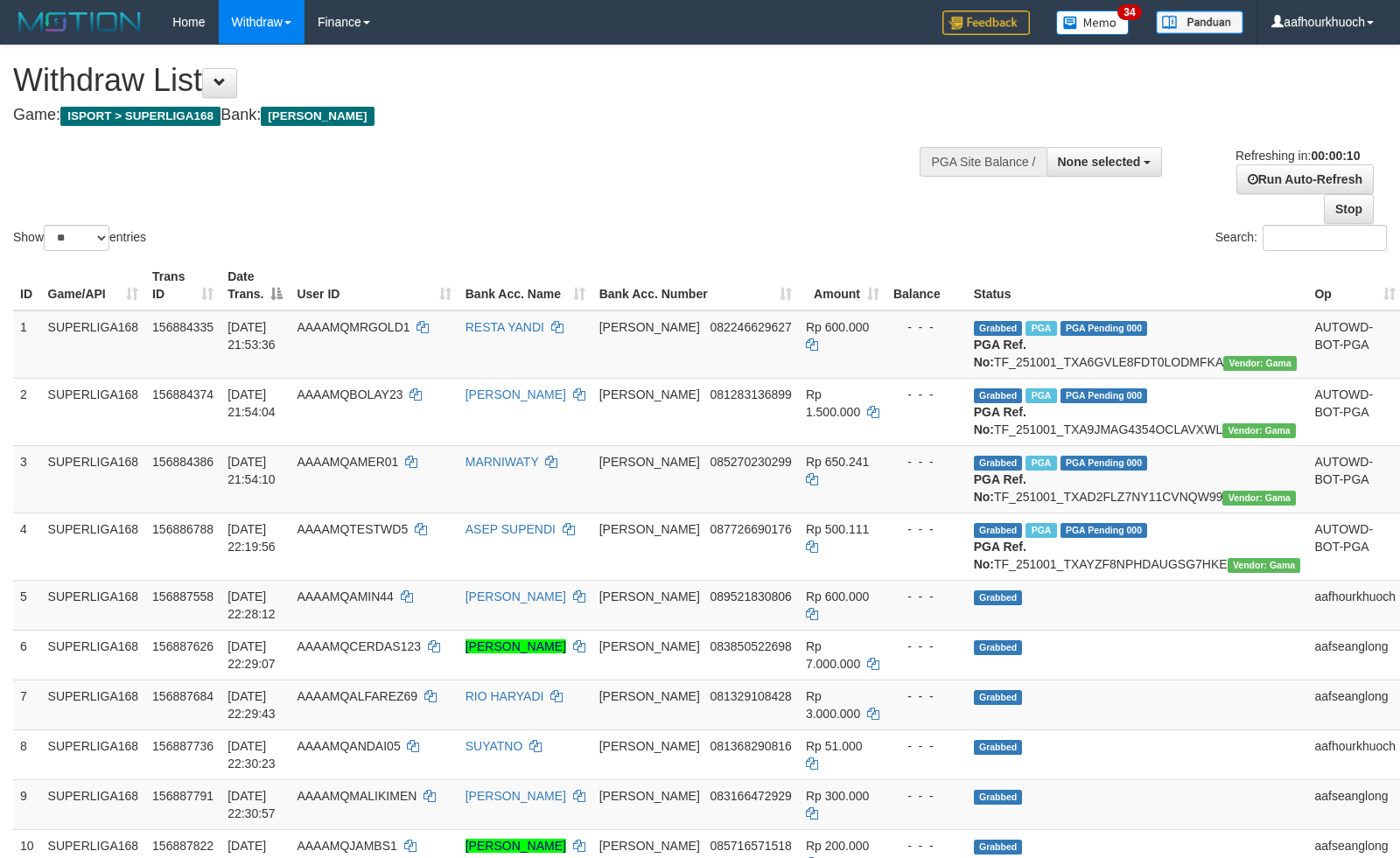
select select
select select "**"
